Goal: Task Accomplishment & Management: Complete application form

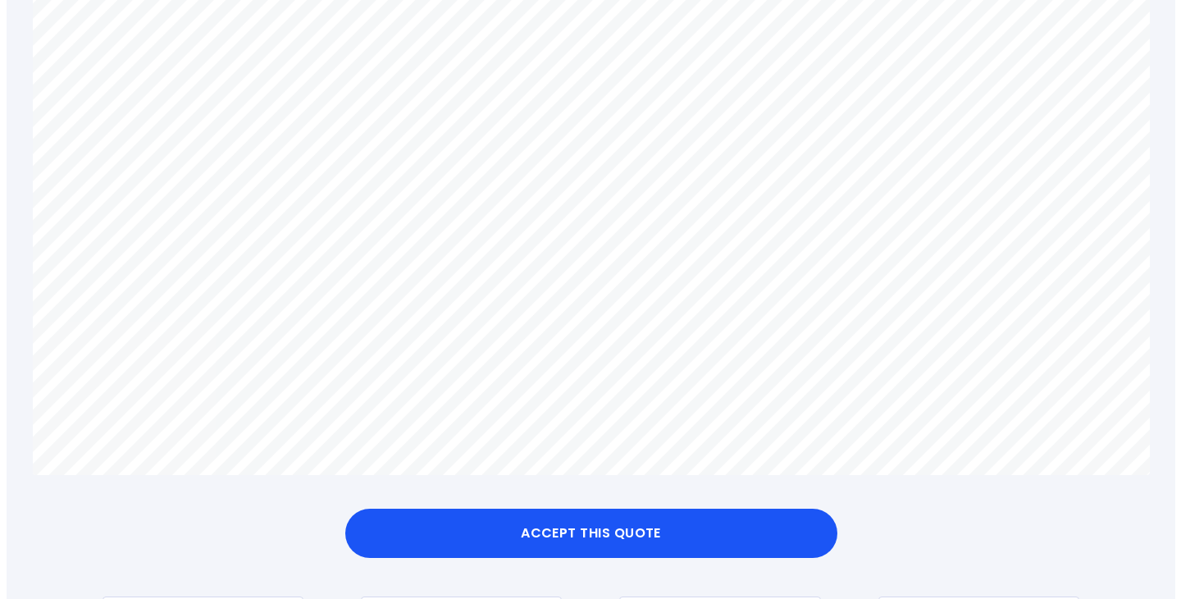
scroll to position [1650, 0]
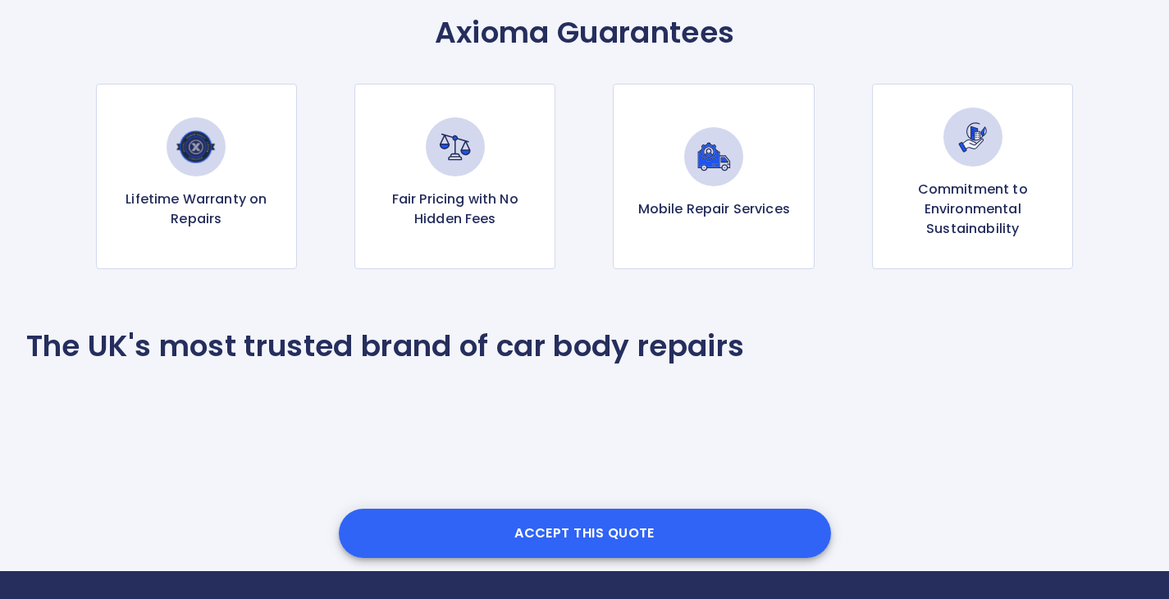
click at [543, 531] on button "Accept this Quote" at bounding box center [585, 532] width 492 height 49
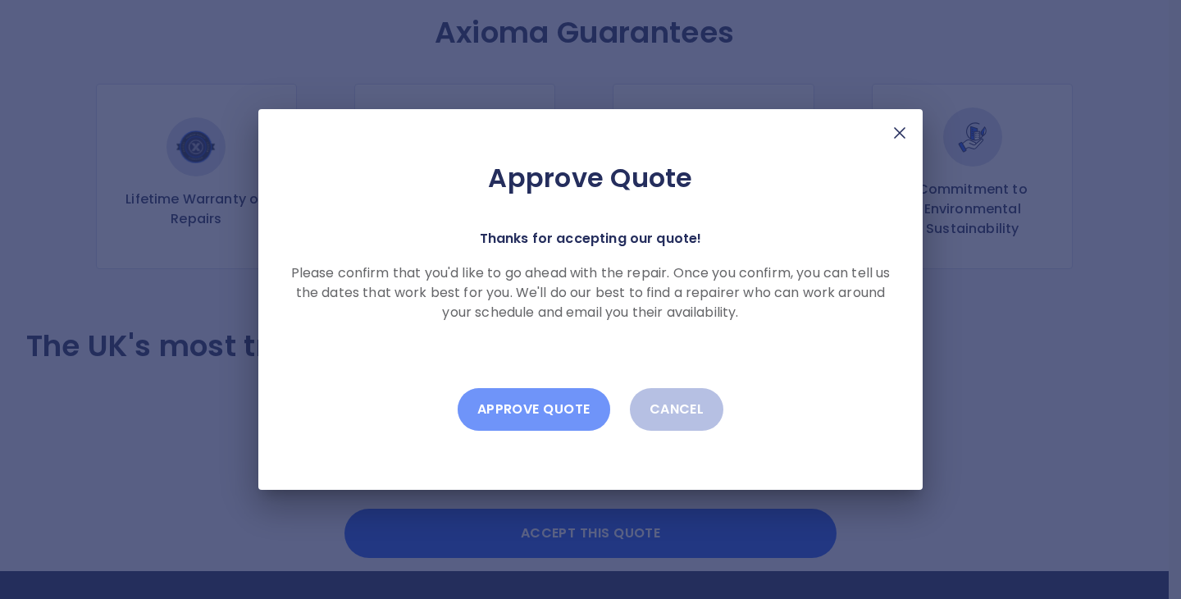
click at [543, 411] on button "Approve Quote" at bounding box center [534, 409] width 153 height 43
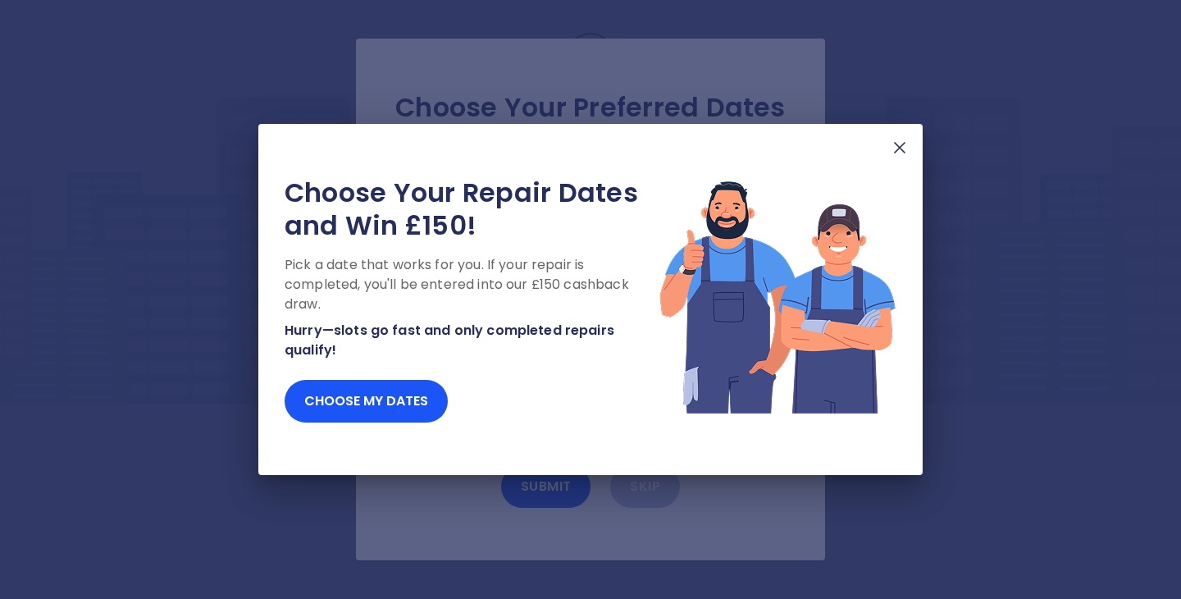
click at [543, 149] on img at bounding box center [900, 148] width 20 height 20
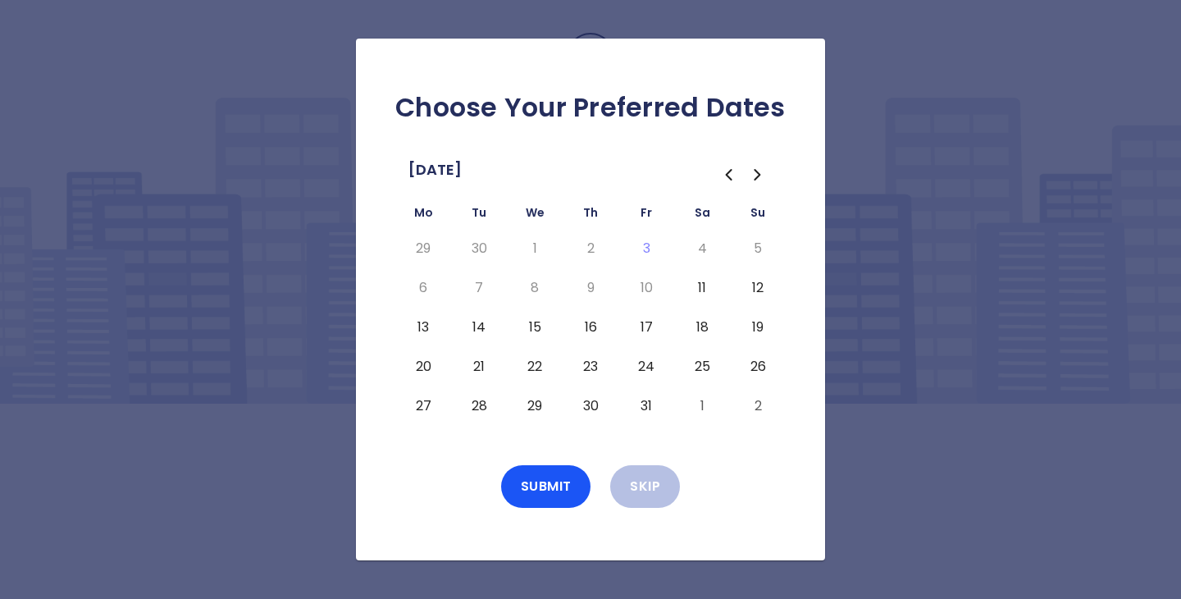
click at [543, 326] on button "18" at bounding box center [702, 327] width 30 height 26
click at [540, 490] on button "Submit" at bounding box center [546, 486] width 90 height 43
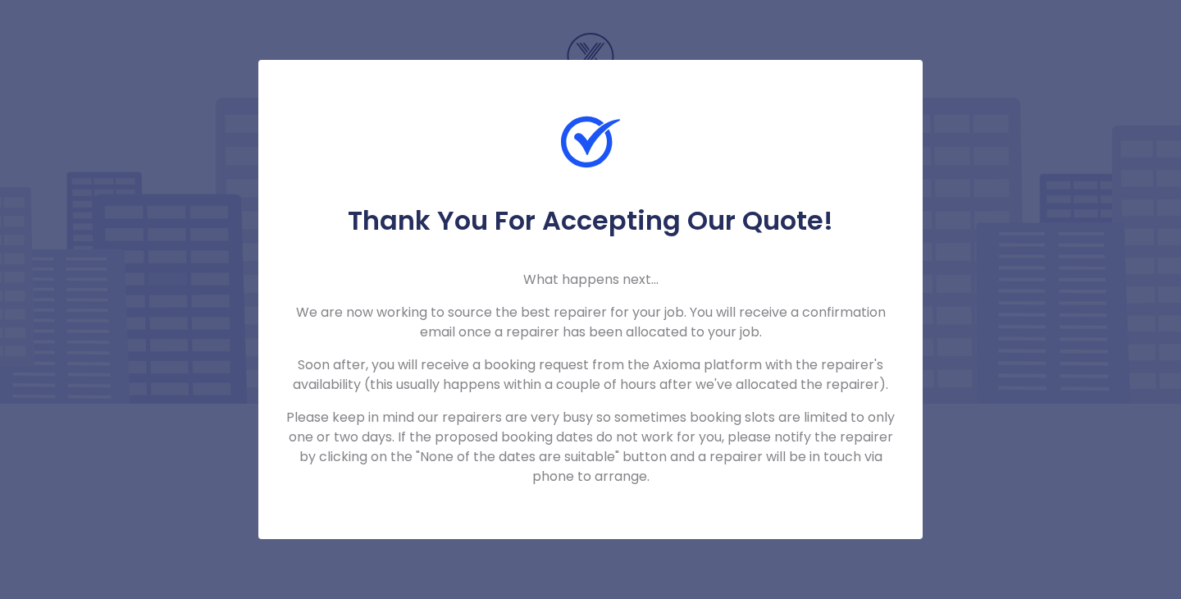
click at [543, 360] on div "Thank You For Accepting Our Quote! What happens next... We are now working to s…" at bounding box center [590, 299] width 1181 height 599
